Goal: Check status

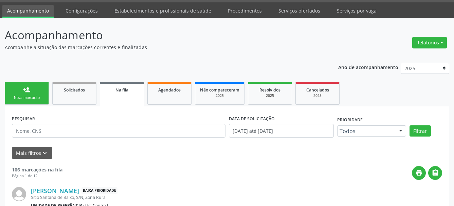
scroll to position [20, 0]
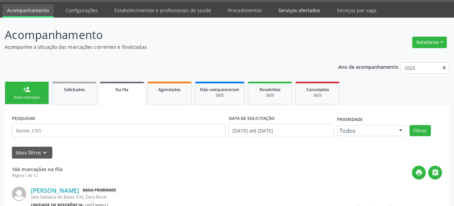
click at [285, 10] on link "Serviços ofertados" at bounding box center [299, 10] width 51 height 12
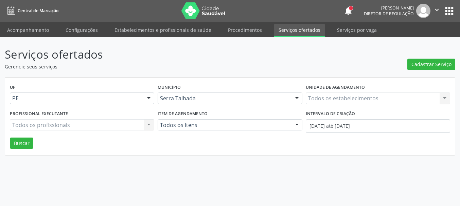
click at [361, 101] on div "Todos os estabelecimentos Todos os estabelecimentos Nenhum resultado encontrado…" at bounding box center [377, 99] width 144 height 12
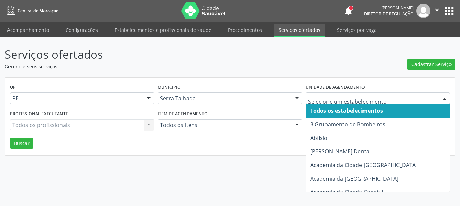
click at [344, 101] on input "text" at bounding box center [372, 102] width 128 height 14
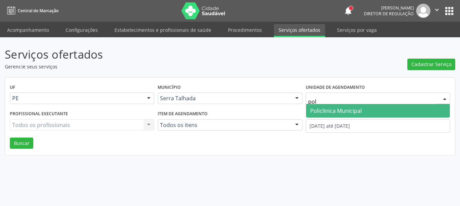
type input "poli"
click at [345, 110] on span "Policlinica Municipal" at bounding box center [336, 110] width 52 height 7
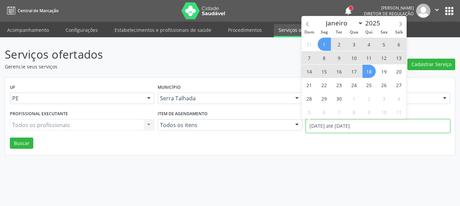
click at [344, 126] on input "[DATE] até [DATE]" at bounding box center [377, 126] width 144 height 14
click at [309, 22] on icon at bounding box center [307, 24] width 5 height 5
select select "7"
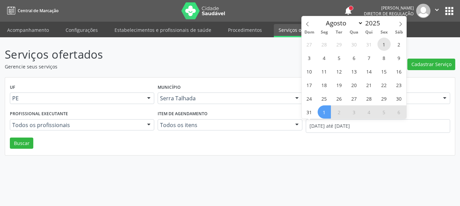
click at [384, 46] on span "1" at bounding box center [383, 44] width 13 height 13
type input "[DATE]"
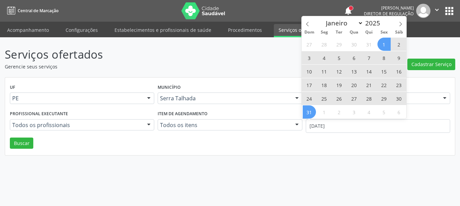
click at [309, 114] on span "31" at bounding box center [308, 112] width 13 height 13
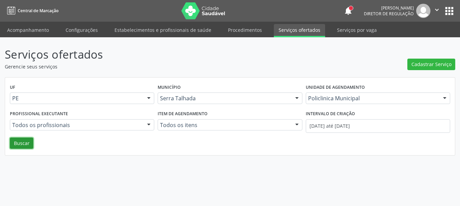
click at [17, 141] on button "Buscar" at bounding box center [21, 144] width 23 height 12
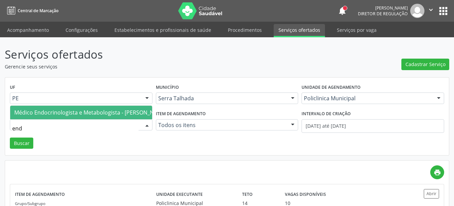
type input "endo"
click at [112, 106] on span "Médico Endocrinologista e Metabologista - [PERSON_NAME]" at bounding box center [90, 113] width 161 height 14
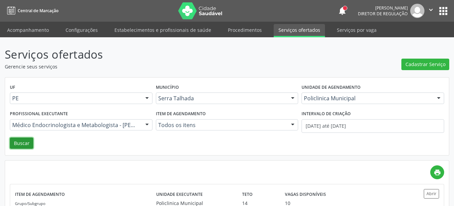
click at [18, 149] on button "Buscar" at bounding box center [21, 144] width 23 height 12
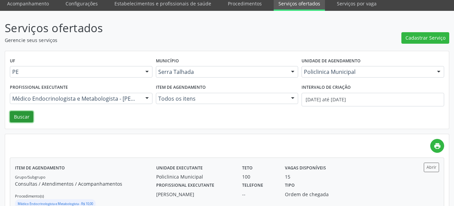
scroll to position [49, 0]
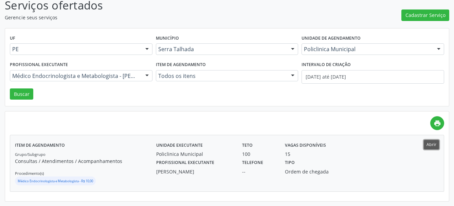
click at [430, 145] on button "Abrir" at bounding box center [431, 144] width 15 height 9
